Goal: Navigation & Orientation: Understand site structure

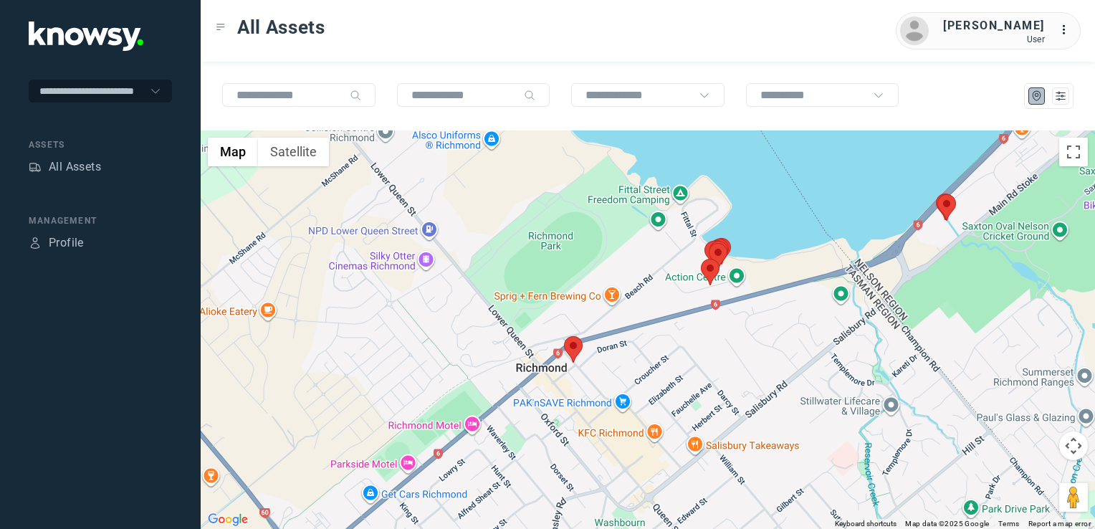
click at [568, 348] on img at bounding box center [573, 349] width 19 height 27
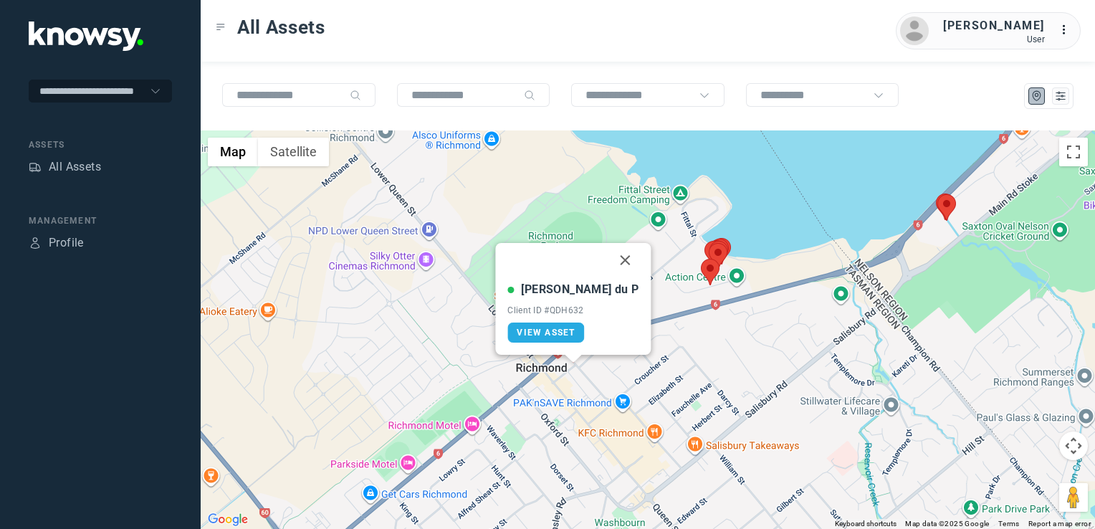
click at [609, 259] on button "Close" at bounding box center [626, 260] width 34 height 34
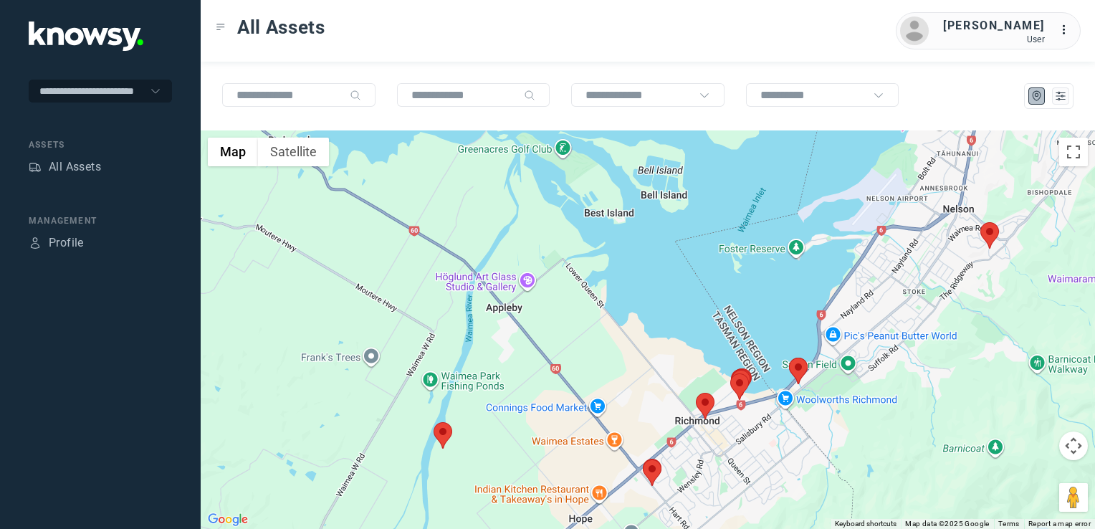
click at [992, 237] on img at bounding box center [990, 235] width 19 height 27
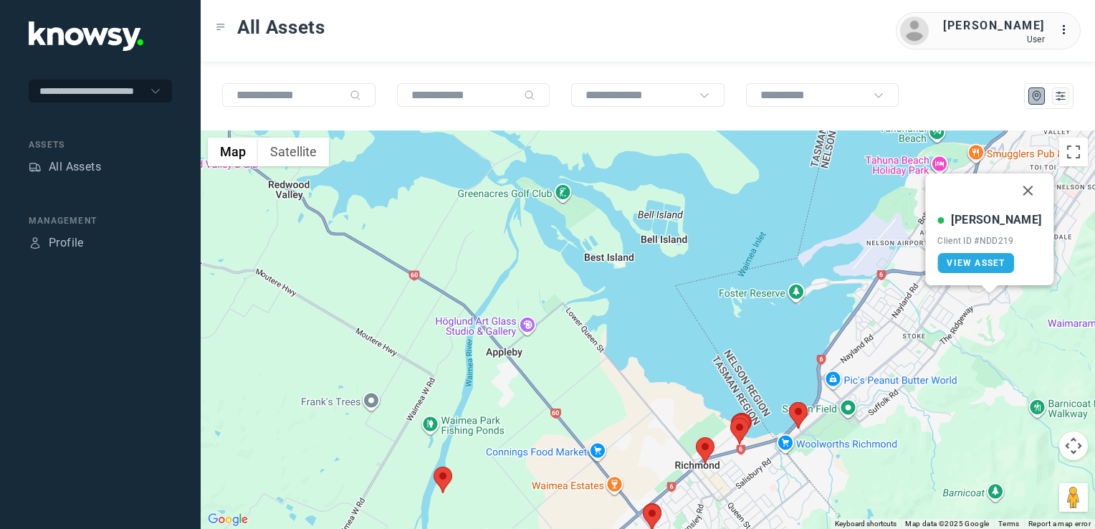
drag, startPoint x: 1011, startPoint y: 185, endPoint x: 949, endPoint y: 244, distance: 85.7
click at [1012, 189] on button "Close" at bounding box center [1029, 191] width 34 height 34
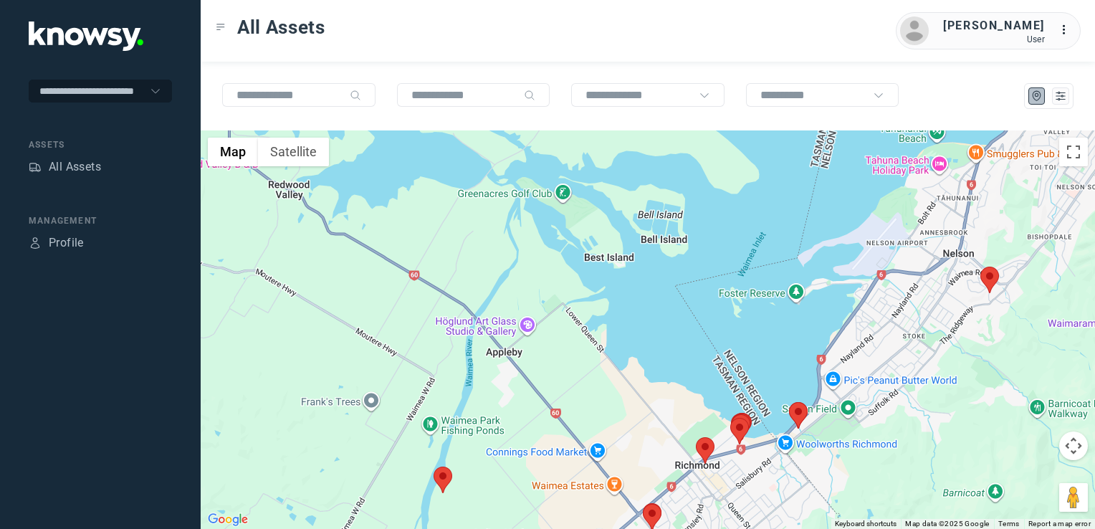
click at [602, 398] on div "To navigate, press the arrow keys." at bounding box center [648, 329] width 895 height 399
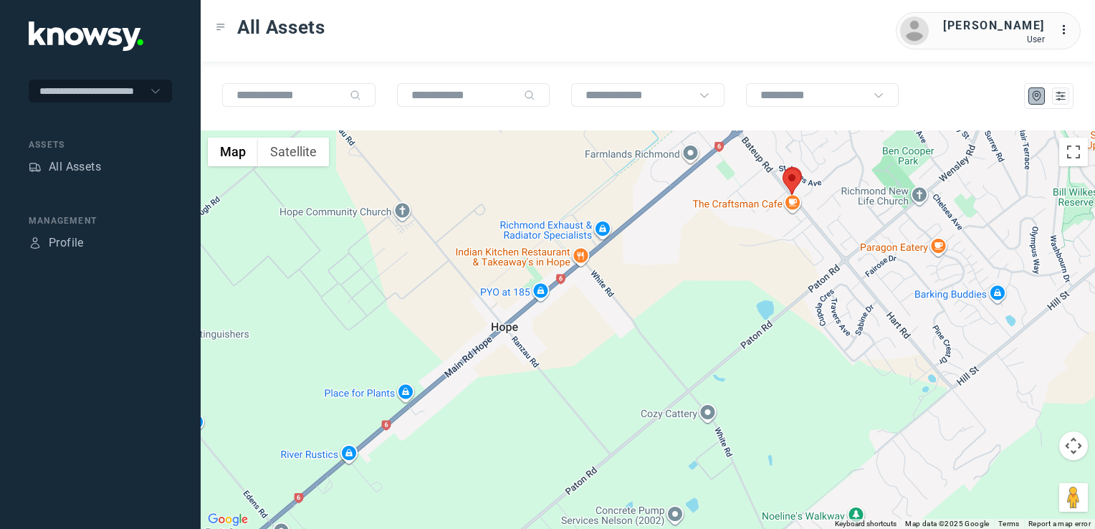
drag, startPoint x: 756, startPoint y: 290, endPoint x: 751, endPoint y: 354, distance: 64.0
click at [751, 355] on div at bounding box center [648, 329] width 895 height 399
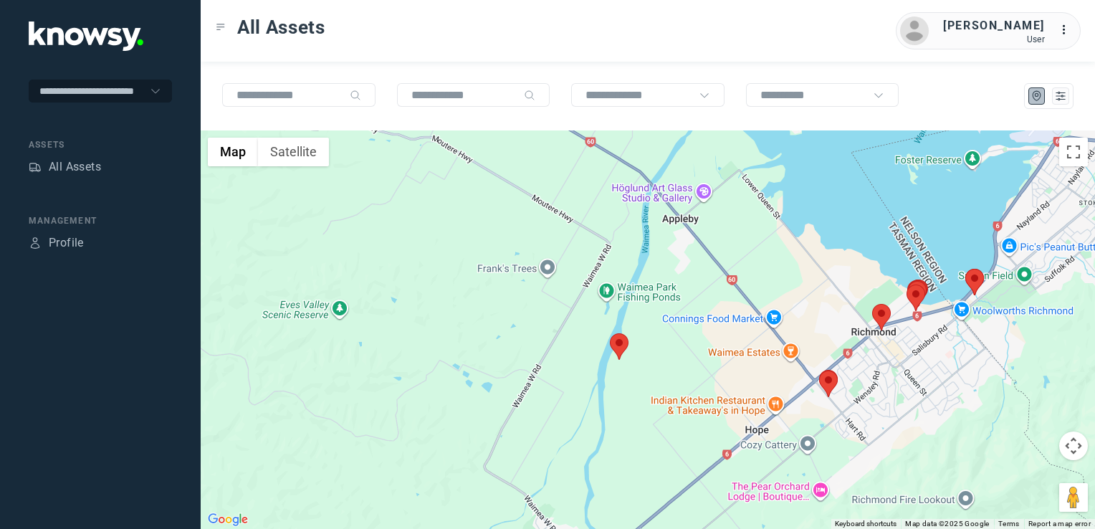
drag, startPoint x: 761, startPoint y: 283, endPoint x: 792, endPoint y: 352, distance: 75.4
click at [790, 348] on div at bounding box center [648, 329] width 895 height 399
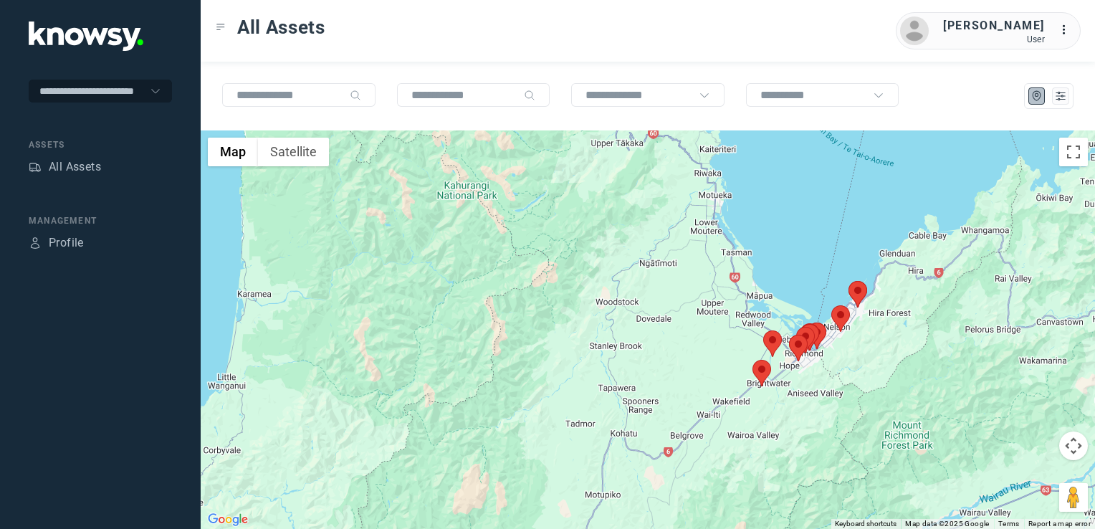
drag, startPoint x: 856, startPoint y: 369, endPoint x: 771, endPoint y: 396, distance: 89.1
click at [786, 394] on div at bounding box center [648, 329] width 895 height 399
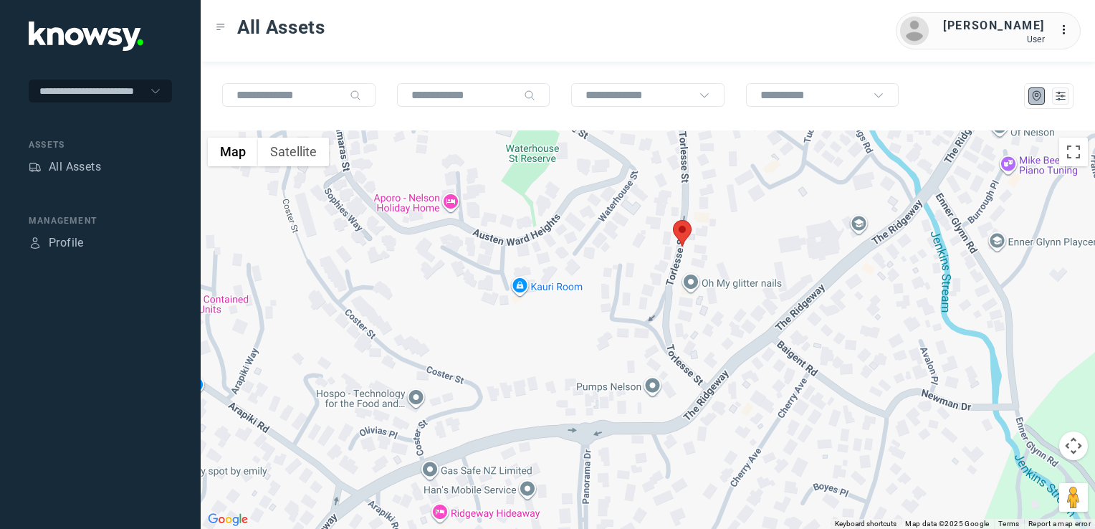
click at [688, 238] on img at bounding box center [682, 233] width 19 height 27
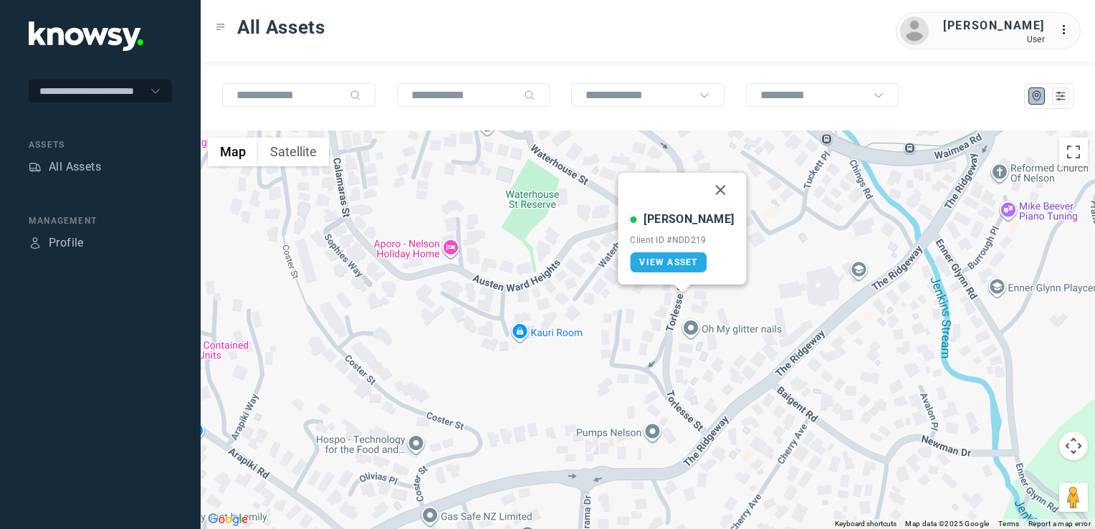
click at [705, 188] on button "Close" at bounding box center [721, 190] width 34 height 34
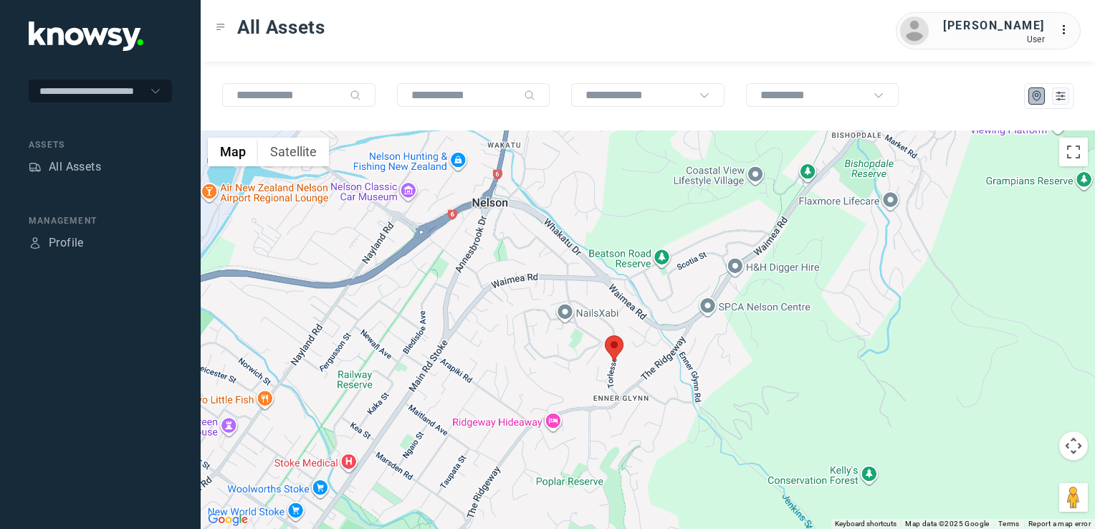
click at [602, 340] on div "To navigate, press the arrow keys." at bounding box center [648, 329] width 895 height 399
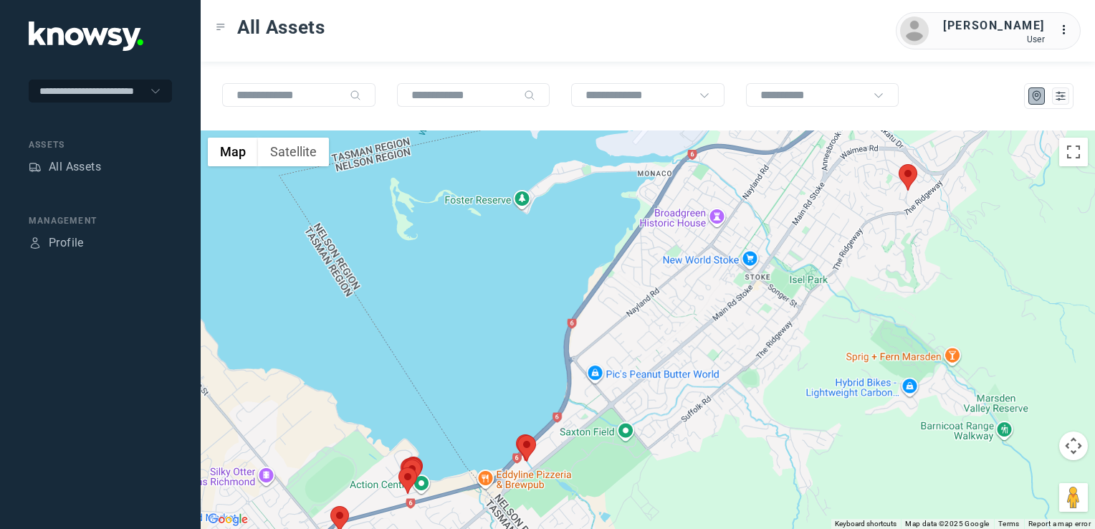
drag, startPoint x: 651, startPoint y: 380, endPoint x: 678, endPoint y: 344, distance: 45.0
click at [677, 346] on div at bounding box center [648, 329] width 895 height 399
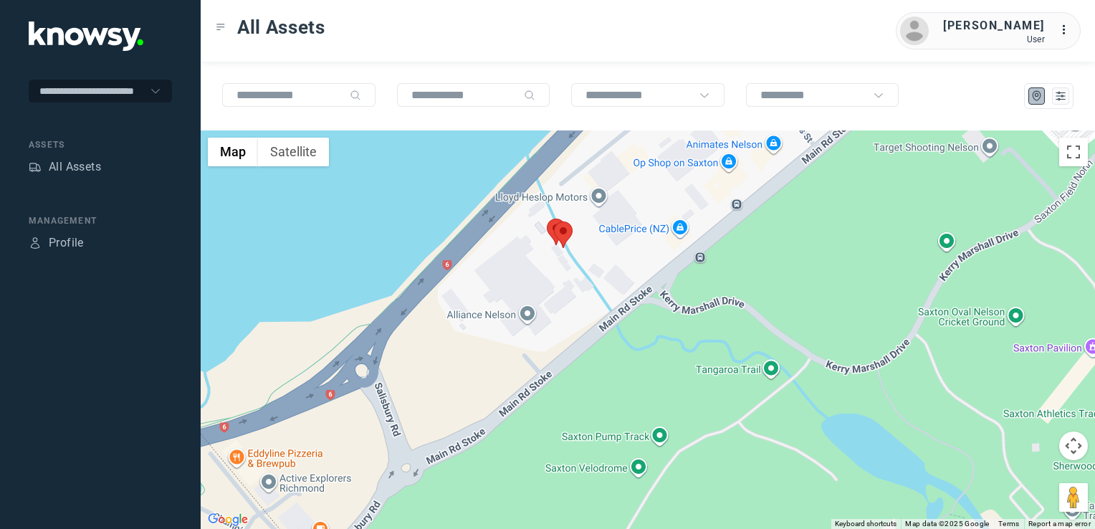
drag, startPoint x: 564, startPoint y: 336, endPoint x: 679, endPoint y: 320, distance: 116.5
click at [657, 320] on div at bounding box center [648, 329] width 895 height 399
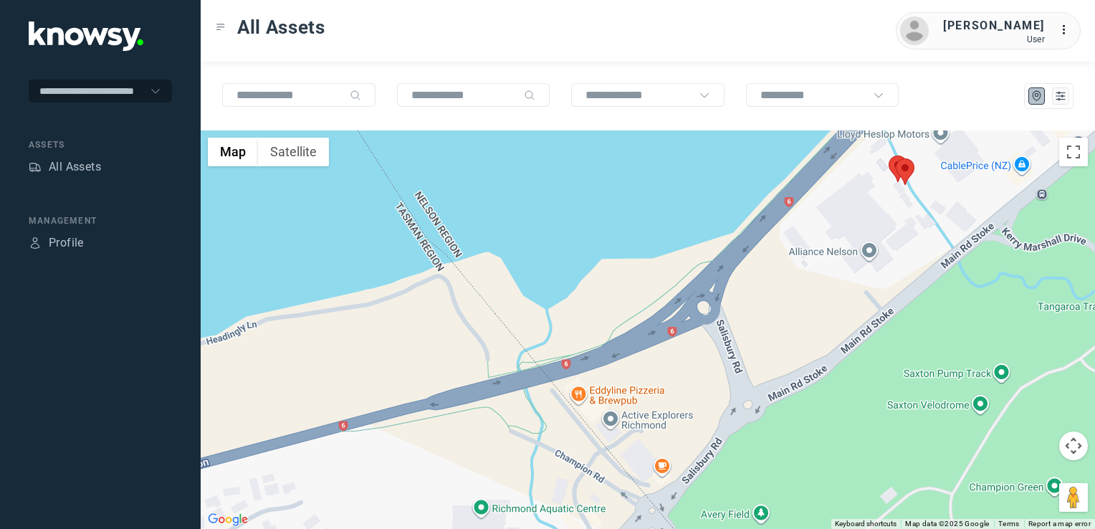
click at [578, 355] on div at bounding box center [648, 329] width 895 height 399
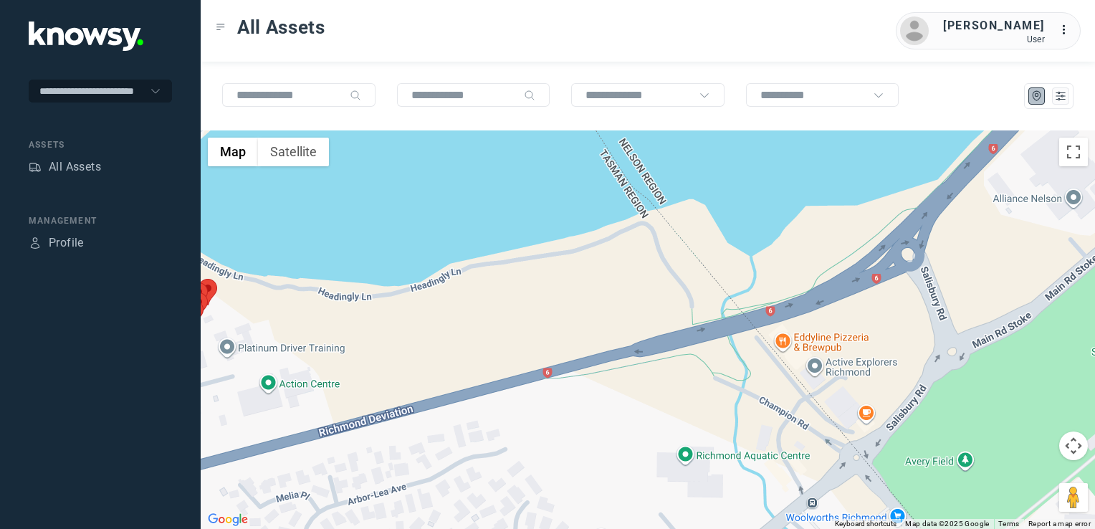
drag, startPoint x: 505, startPoint y: 377, endPoint x: 627, endPoint y: 346, distance: 125.7
click at [585, 361] on div at bounding box center [648, 329] width 895 height 399
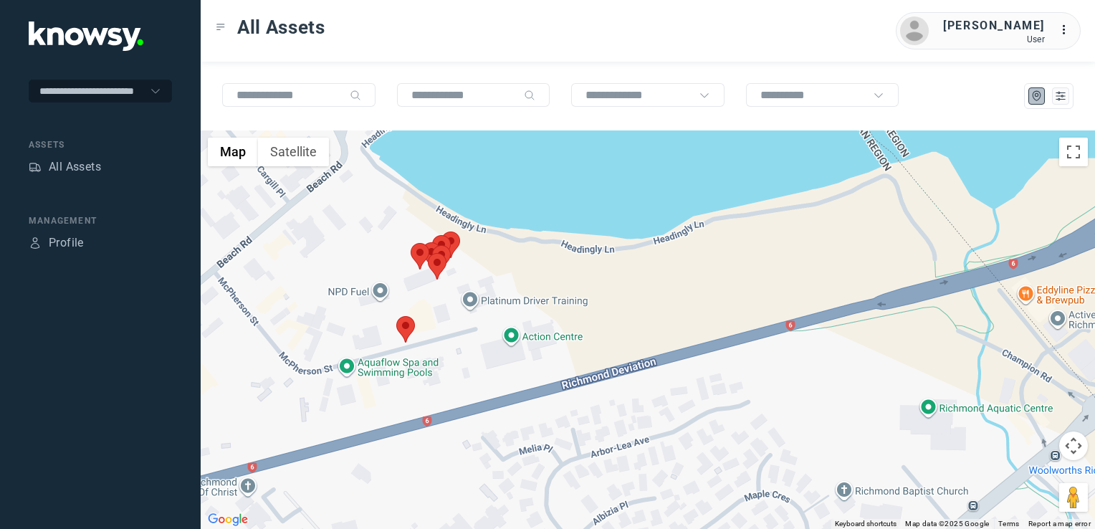
drag, startPoint x: 494, startPoint y: 366, endPoint x: 569, endPoint y: 362, distance: 74.6
click at [566, 362] on div at bounding box center [648, 329] width 895 height 399
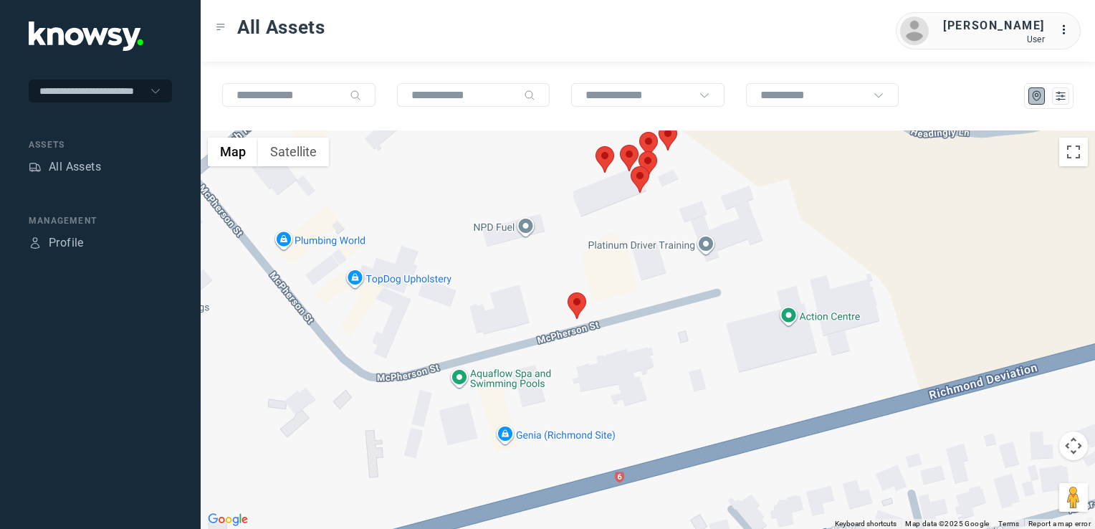
click at [582, 303] on img at bounding box center [577, 306] width 19 height 27
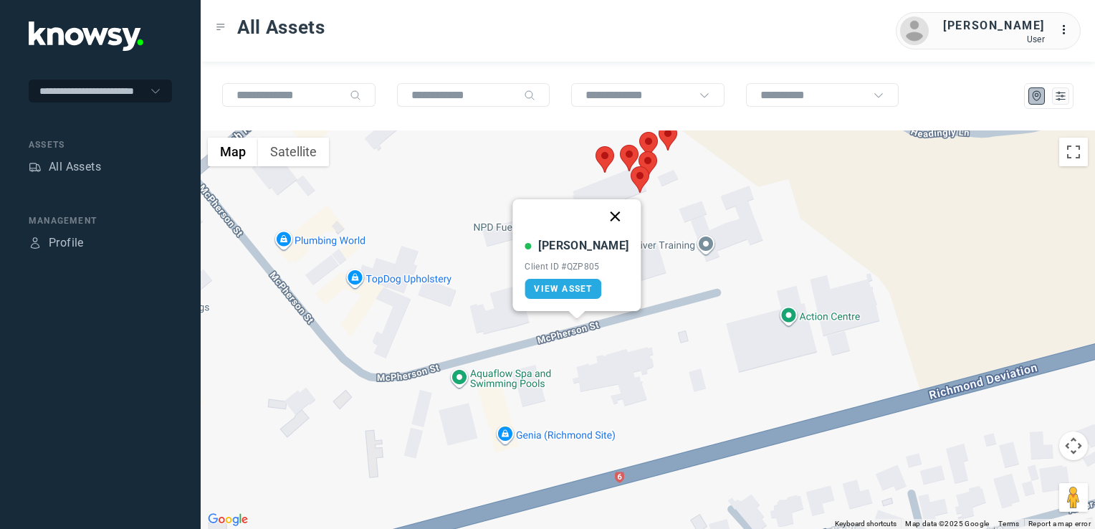
click at [604, 211] on button "Close" at bounding box center [616, 216] width 34 height 34
